Goal: Task Accomplishment & Management: Manage account settings

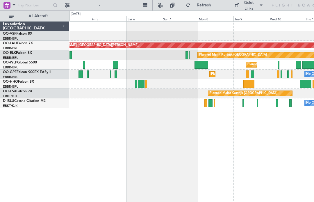
click at [141, 84] on div at bounding box center [141, 84] width 7 height 8
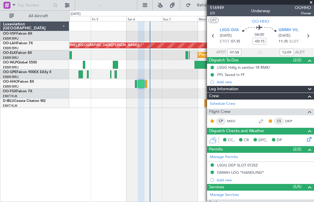
click at [147, 84] on div "Planned Maint Geneva (Cointrin)" at bounding box center [192, 84] width 244 height 10
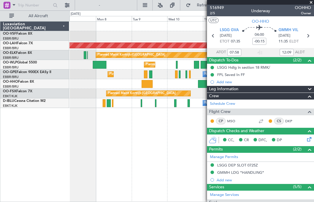
click at [145, 82] on div at bounding box center [147, 84] width 11 height 8
type input "+00:45"
type input "0"
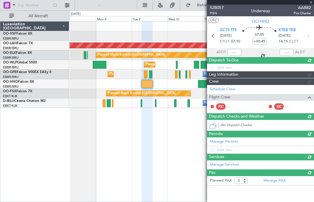
click at [149, 85] on div at bounding box center [147, 84] width 11 height 8
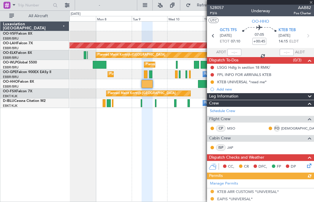
click at [212, 19] on button "UTC" at bounding box center [214, 20] width 10 height 5
click at [308, 38] on icon at bounding box center [308, 36] width 8 height 8
click at [305, 36] on icon at bounding box center [308, 36] width 8 height 8
type input "-00:10"
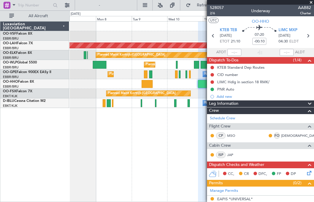
click at [310, 7] on span "AAB82" at bounding box center [304, 8] width 13 height 6
click at [309, 4] on span at bounding box center [312, 2] width 6 height 5
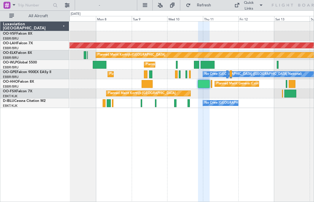
type input "0"
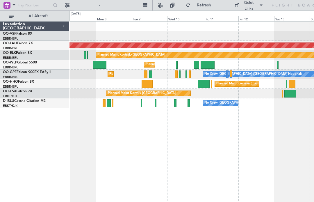
click at [207, 86] on div at bounding box center [203, 84] width 11 height 8
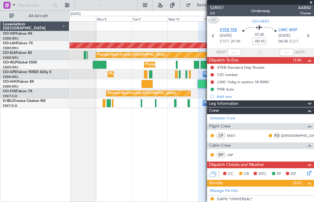
click at [237, 28] on span "KTEB TEB" at bounding box center [228, 30] width 17 height 6
click at [312, 3] on span at bounding box center [312, 2] width 6 height 5
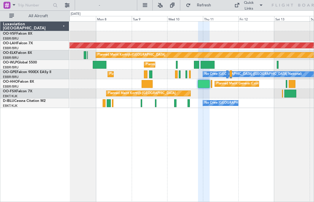
type input "0"
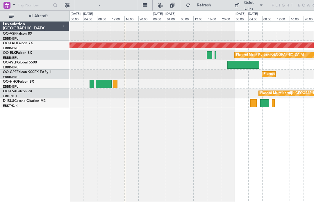
click at [114, 87] on div at bounding box center [115, 84] width 4 height 8
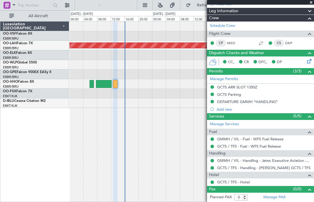
scroll to position [77, 0]
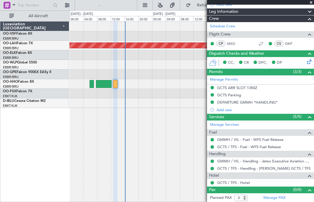
click at [311, 3] on span at bounding box center [312, 2] width 6 height 5
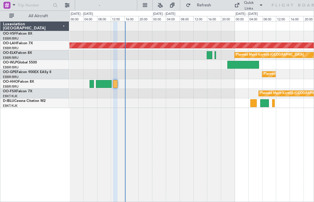
scroll to position [0, 0]
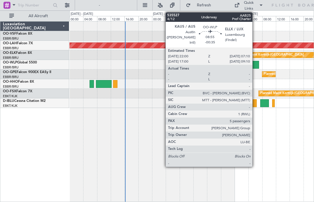
click at [255, 66] on div at bounding box center [244, 65] width 32 height 8
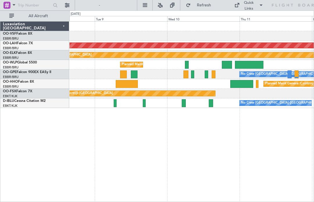
click at [133, 75] on div at bounding box center [134, 74] width 7 height 8
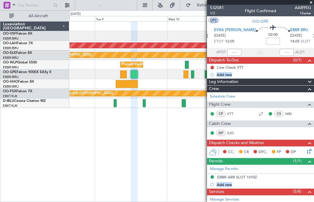
click at [89, 142] on div "Planned Maint [PERSON_NAME]-[GEOGRAPHIC_DATA][PERSON_NAME] ([GEOGRAPHIC_DATA][P…" at bounding box center [192, 111] width 245 height 181
click at [312, 3] on span at bounding box center [312, 2] width 6 height 5
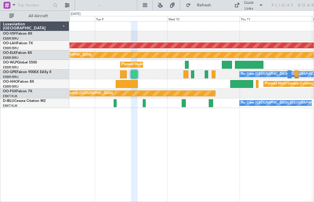
type input "0"
